Goal: Task Accomplishment & Management: Manage account settings

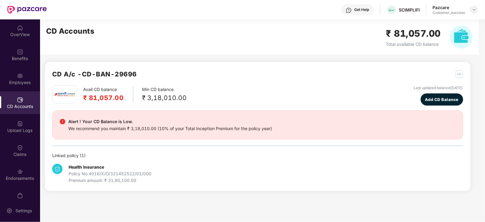
click at [477, 10] on div at bounding box center [473, 9] width 7 height 7
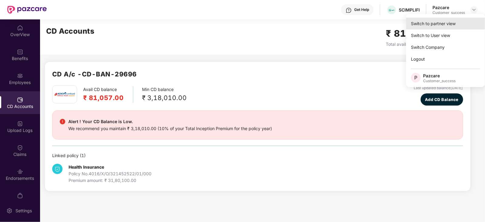
click at [440, 25] on div "Switch to partner view" at bounding box center [445, 24] width 79 height 12
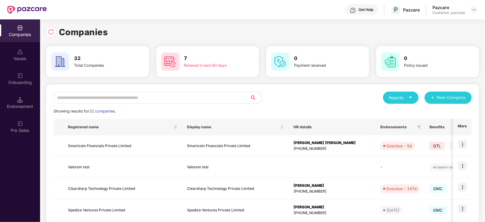
click at [165, 97] on input "text" at bounding box center [151, 98] width 196 height 12
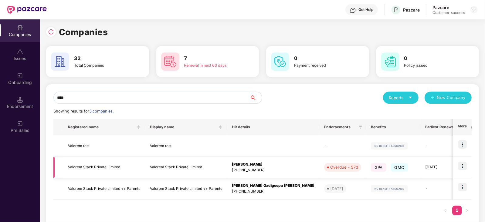
type input "****"
click at [466, 167] on img at bounding box center [462, 166] width 8 height 8
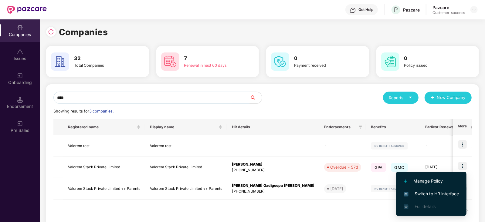
click at [434, 193] on span "Switch to HR interface" at bounding box center [431, 194] width 55 height 7
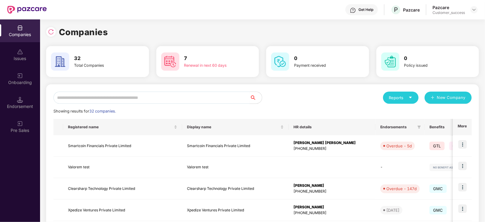
click at [95, 99] on input "text" at bounding box center [151, 98] width 196 height 12
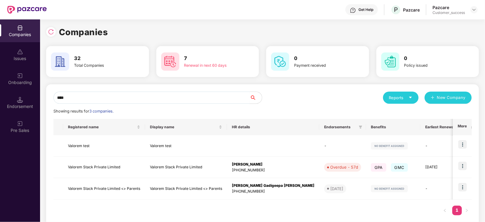
type input "****"
click at [126, 96] on input "****" at bounding box center [151, 98] width 196 height 12
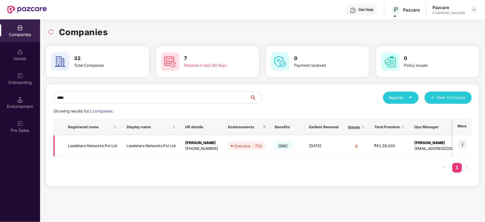
type input "****"
click at [462, 138] on td at bounding box center [462, 146] width 19 height 22
click at [461, 145] on img at bounding box center [462, 144] width 8 height 8
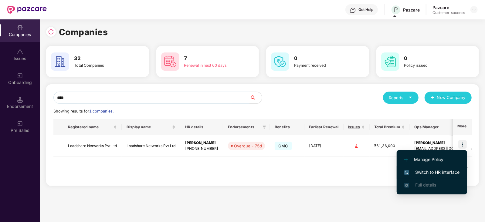
click at [435, 171] on span "Switch to HR interface" at bounding box center [431, 172] width 55 height 7
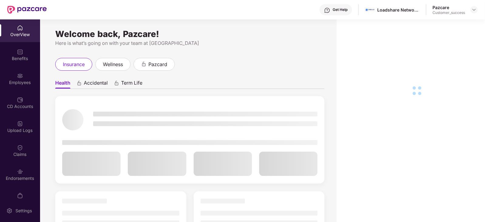
click at [18, 82] on div "Employees" at bounding box center [20, 82] width 40 height 6
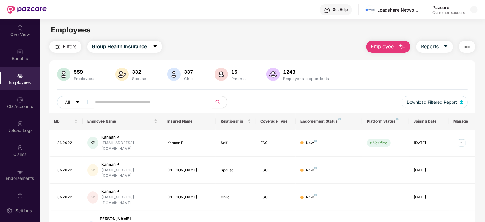
click at [130, 107] on span at bounding box center [150, 102] width 124 height 12
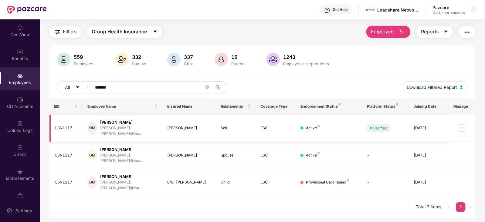
scroll to position [15, 0]
type input "*******"
click at [462, 123] on img at bounding box center [462, 128] width 10 height 10
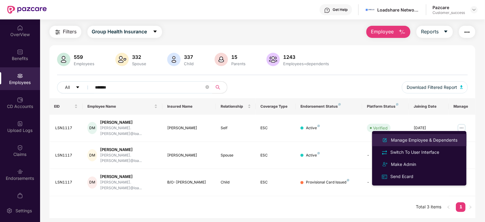
click at [422, 137] on div "Manage Employee & Dependents" at bounding box center [424, 140] width 69 height 7
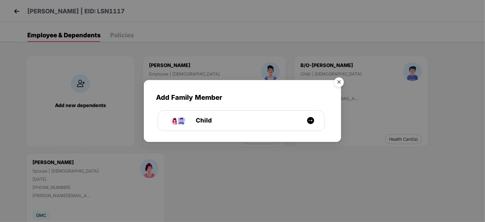
click at [338, 78] on img "Close" at bounding box center [338, 83] width 17 height 17
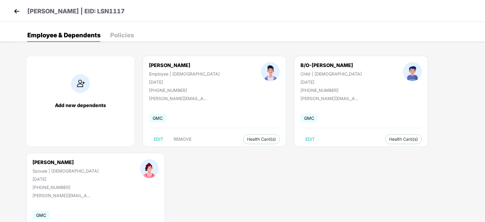
click at [17, 9] on img at bounding box center [16, 11] width 9 height 9
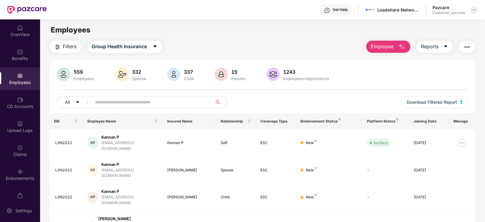
click at [471, 11] on div at bounding box center [473, 9] width 7 height 7
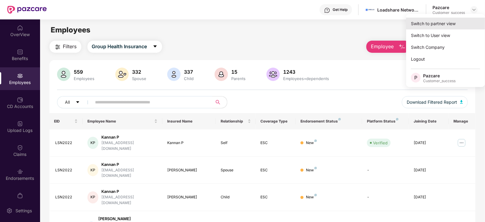
click at [443, 25] on div "Switch to partner view" at bounding box center [445, 24] width 79 height 12
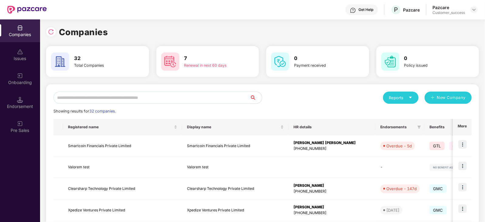
click at [165, 95] on input "text" at bounding box center [151, 98] width 196 height 12
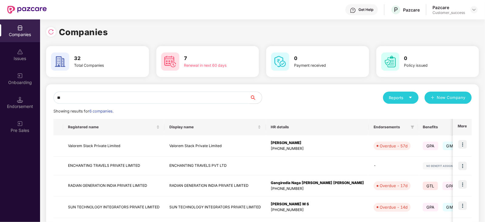
type input "*"
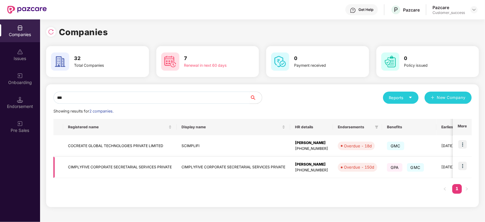
type input "***"
click at [460, 166] on img at bounding box center [462, 166] width 8 height 8
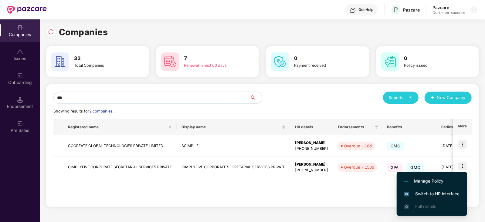
click at [415, 193] on span "Switch to HR interface" at bounding box center [431, 194] width 55 height 7
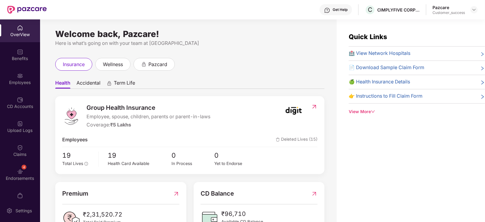
click at [20, 78] on img at bounding box center [20, 76] width 6 height 6
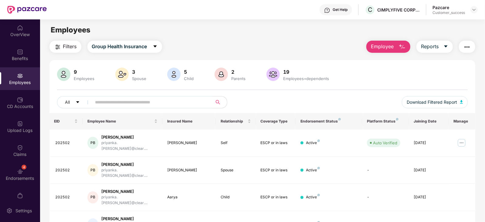
click at [173, 100] on input "text" at bounding box center [149, 102] width 109 height 9
paste input "**********"
type input "**********"
paste input "**********"
type input "**********"
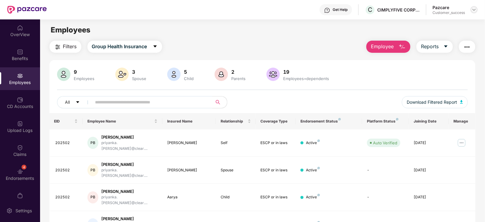
click at [475, 10] on img at bounding box center [473, 9] width 5 height 5
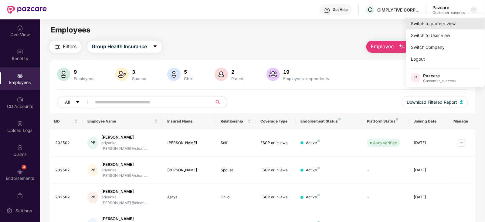
click at [443, 22] on div "Switch to partner view" at bounding box center [445, 24] width 79 height 12
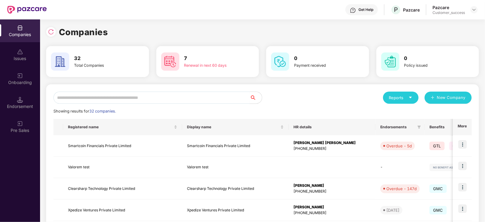
click at [197, 97] on input "text" at bounding box center [151, 98] width 196 height 12
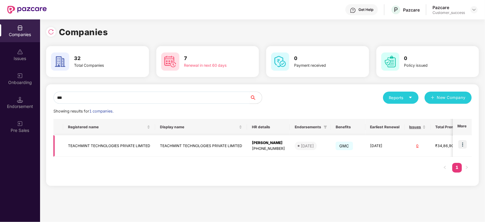
type input "***"
click at [463, 145] on img at bounding box center [462, 144] width 8 height 8
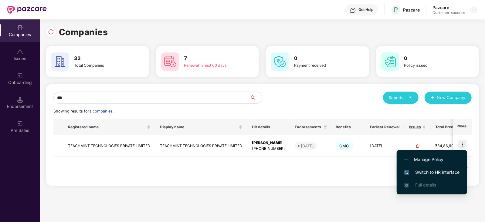
click at [446, 172] on span "Switch to HR interface" at bounding box center [431, 172] width 55 height 7
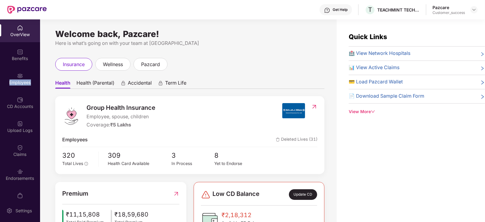
click at [24, 84] on div "Employees" at bounding box center [20, 82] width 40 height 6
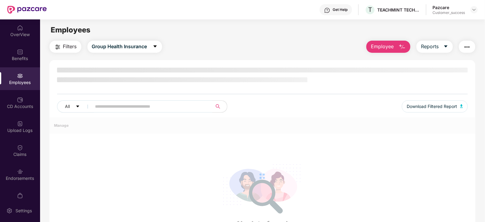
click at [24, 84] on div "Employees" at bounding box center [20, 82] width 40 height 6
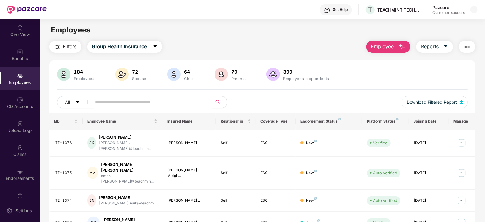
click at [122, 107] on span at bounding box center [150, 102] width 124 height 12
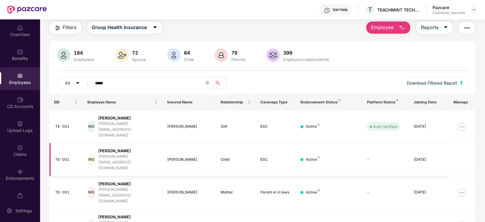
scroll to position [19, 0]
type input "*****"
click at [462, 122] on img at bounding box center [462, 127] width 10 height 10
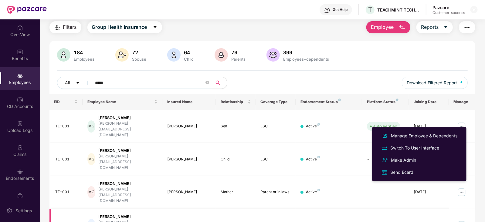
click at [339, 222] on div "Active" at bounding box center [328, 225] width 57 height 6
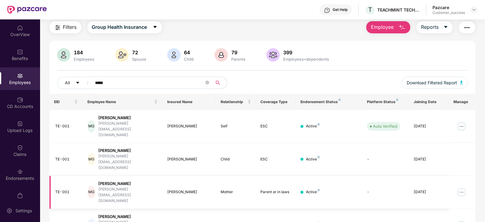
click at [463, 188] on img at bounding box center [462, 193] width 10 height 10
click at [353, 209] on td "Active" at bounding box center [329, 225] width 66 height 33
click at [463, 220] on img at bounding box center [462, 225] width 10 height 10
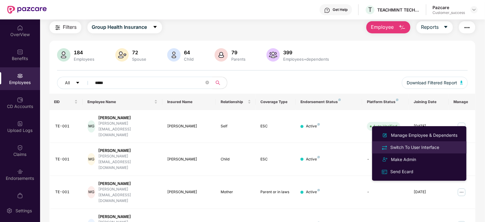
click at [420, 148] on div "Switch To User Interface" at bounding box center [414, 147] width 51 height 7
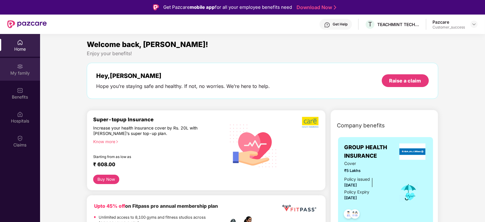
click at [10, 72] on div "My family" at bounding box center [20, 73] width 40 height 6
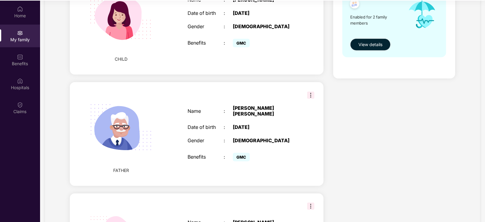
scroll to position [262, 0]
click at [307, 93] on img at bounding box center [310, 94] width 7 height 7
click at [226, 129] on div "Name : [PERSON_NAME] [PERSON_NAME] Date of birth : [DEMOGRAPHIC_DATA] Gender : …" at bounding box center [241, 133] width 121 height 73
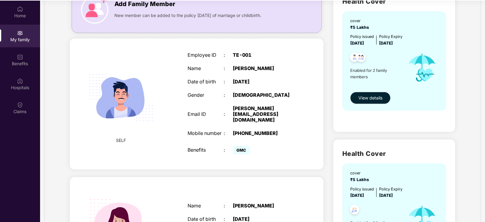
scroll to position [33, 0]
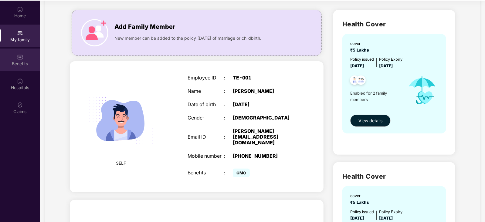
click at [19, 67] on div "Benefits" at bounding box center [20, 60] width 40 height 23
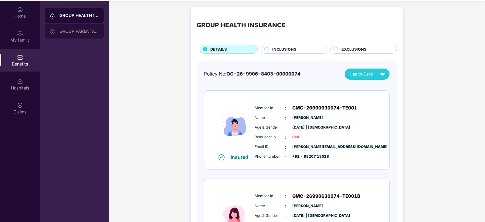
click at [81, 29] on div "GROUP PARENTAL POLICY" at bounding box center [78, 31] width 39 height 5
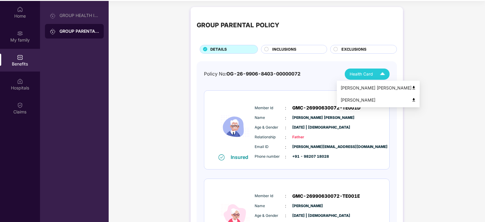
click at [370, 88] on div "[PERSON_NAME] [PERSON_NAME]" at bounding box center [378, 88] width 76 height 7
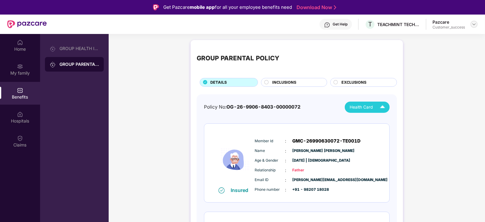
click at [475, 23] on img at bounding box center [473, 24] width 5 height 5
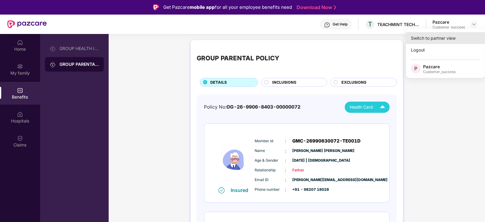
click at [433, 38] on div "Switch to partner view" at bounding box center [445, 38] width 79 height 12
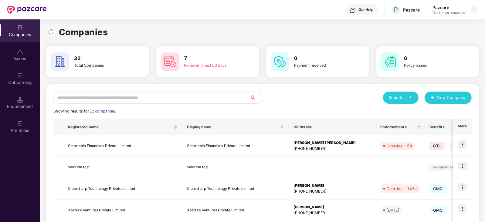
click at [164, 98] on input "text" at bounding box center [151, 98] width 196 height 12
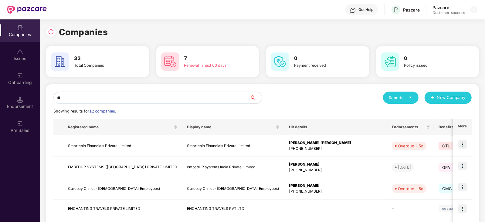
type input "*"
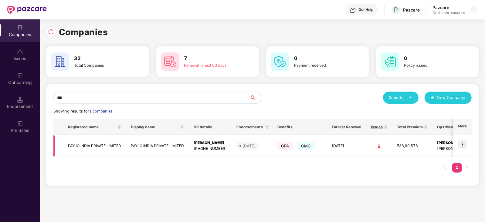
type input "***"
click at [463, 142] on img at bounding box center [462, 144] width 8 height 8
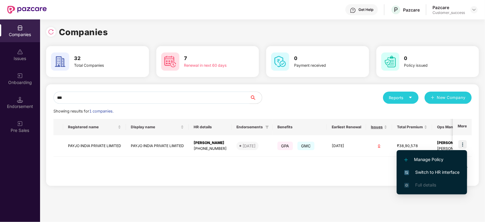
click at [418, 172] on span "Switch to HR interface" at bounding box center [431, 172] width 55 height 7
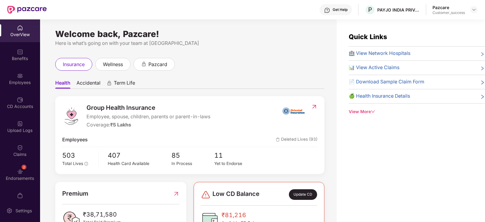
click at [21, 87] on div "Employees" at bounding box center [20, 78] width 40 height 23
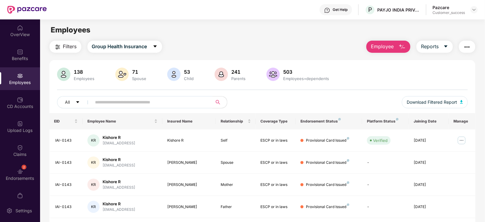
click at [117, 105] on input "text" at bounding box center [149, 102] width 109 height 9
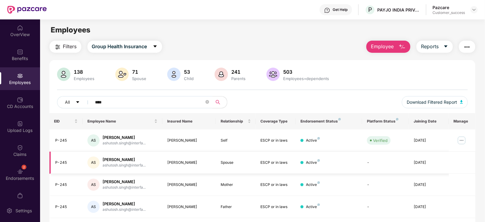
scroll to position [19, 0]
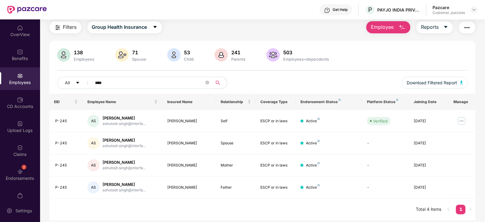
type input "****"
click at [470, 11] on div at bounding box center [473, 9] width 7 height 7
click at [474, 7] on img at bounding box center [473, 9] width 5 height 5
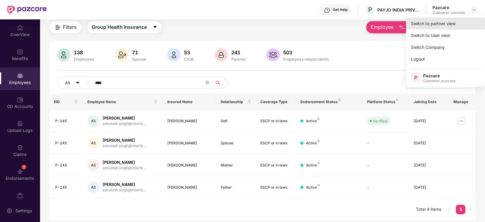
click at [453, 26] on div "Switch to partner view" at bounding box center [445, 24] width 79 height 12
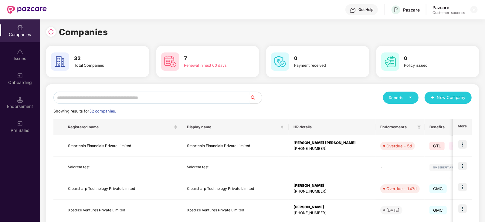
click at [179, 99] on input "text" at bounding box center [151, 98] width 196 height 12
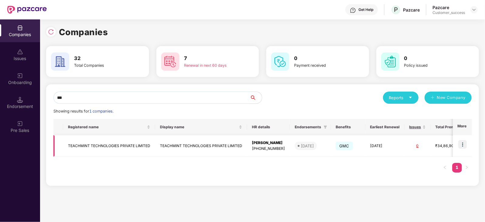
type input "***"
click at [461, 145] on img at bounding box center [462, 144] width 8 height 8
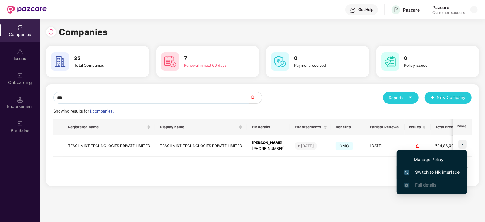
click at [438, 171] on span "Switch to HR interface" at bounding box center [431, 172] width 55 height 7
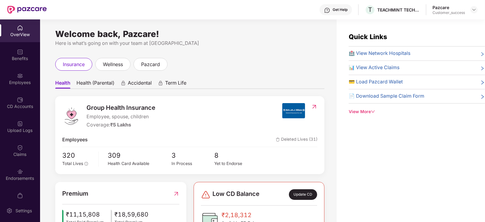
click at [22, 75] on div "Employees" at bounding box center [20, 78] width 40 height 23
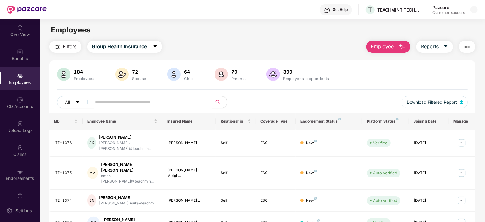
click at [477, 12] on div at bounding box center [473, 9] width 7 height 7
click at [475, 10] on img at bounding box center [473, 9] width 5 height 5
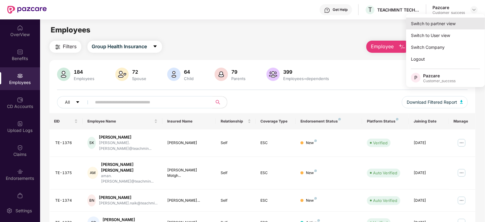
click at [439, 24] on div "Switch to partner view" at bounding box center [445, 24] width 79 height 12
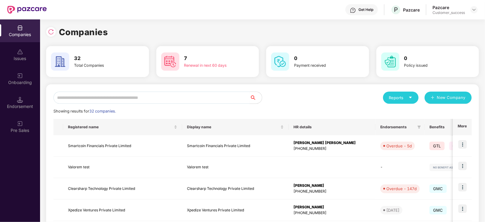
click at [181, 93] on input "text" at bounding box center [151, 98] width 196 height 12
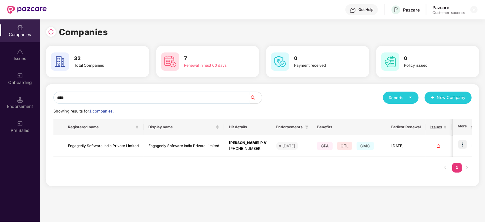
type input "****"
